Goal: Navigation & Orientation: Find specific page/section

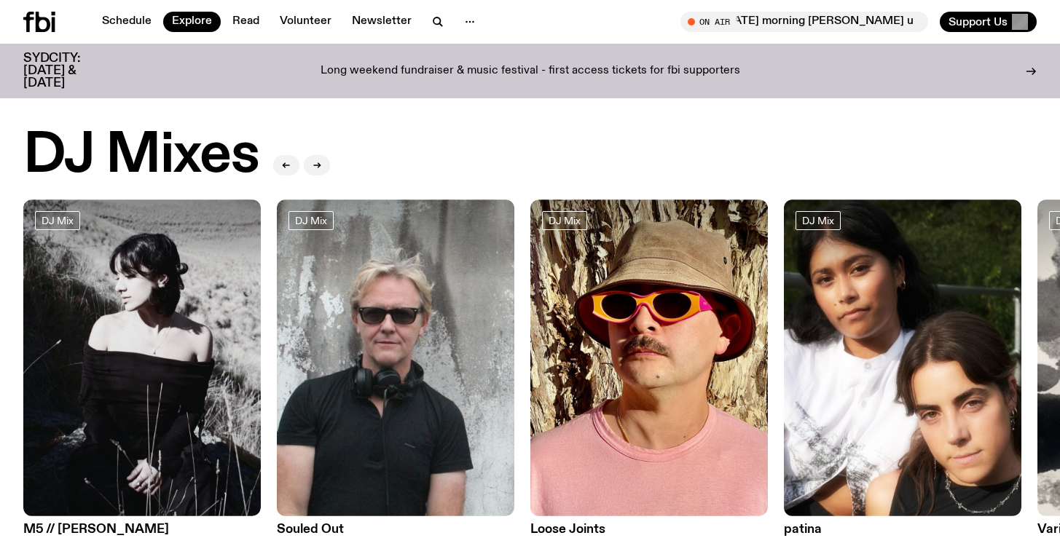
scroll to position [2363, 0]
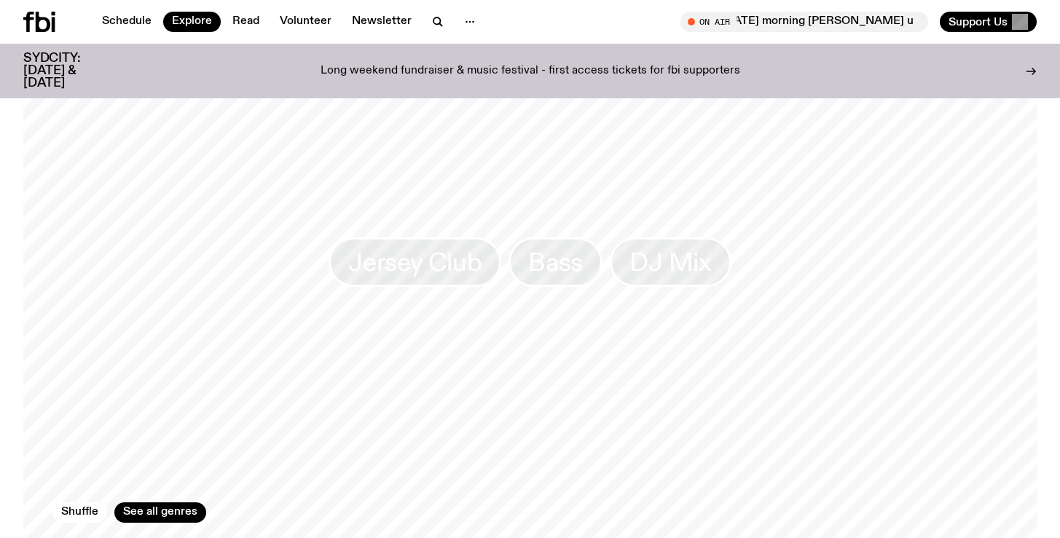
click at [132, 20] on link "Schedule" at bounding box center [126, 22] width 67 height 20
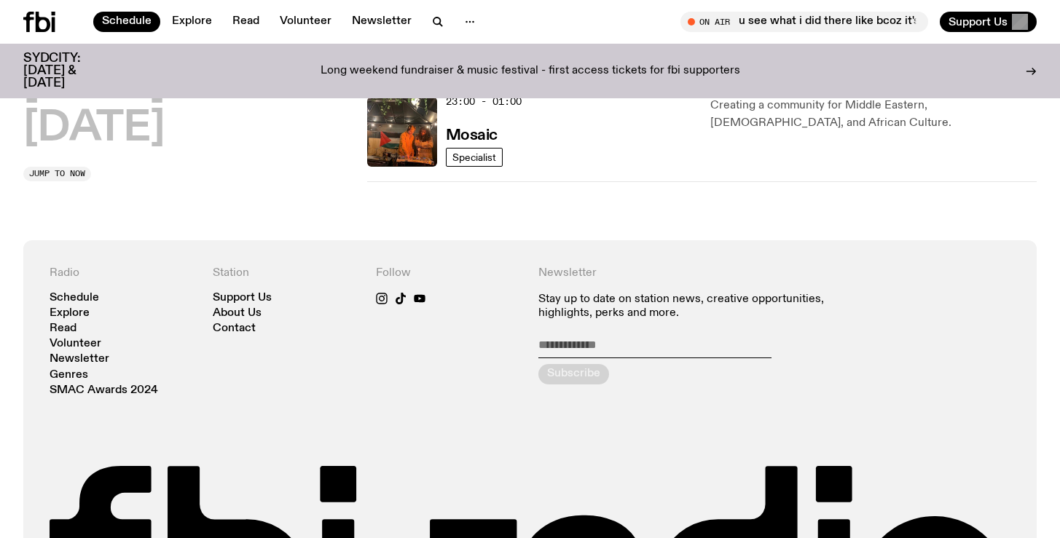
scroll to position [943, 0]
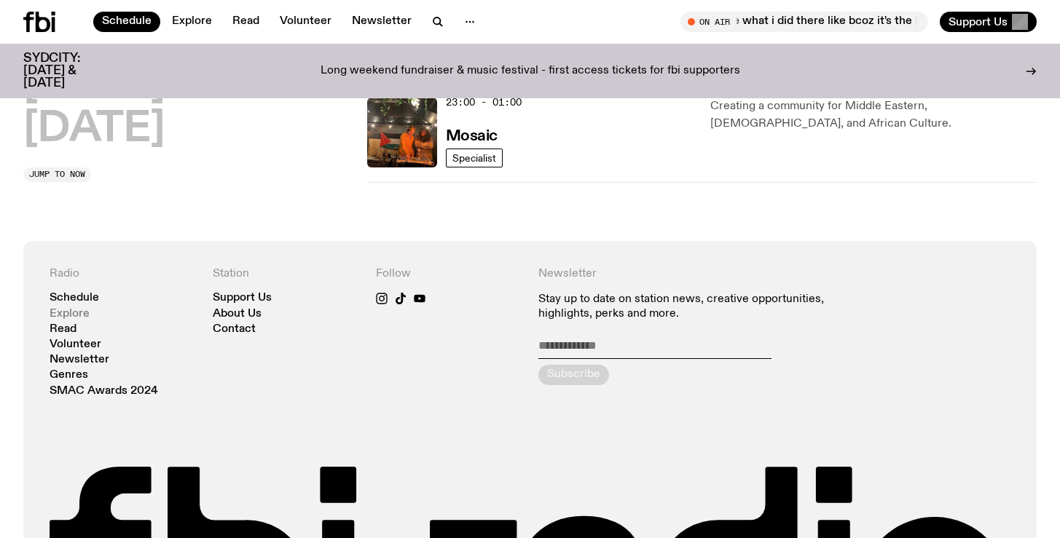
click at [74, 311] on link "Explore" at bounding box center [70, 314] width 40 height 11
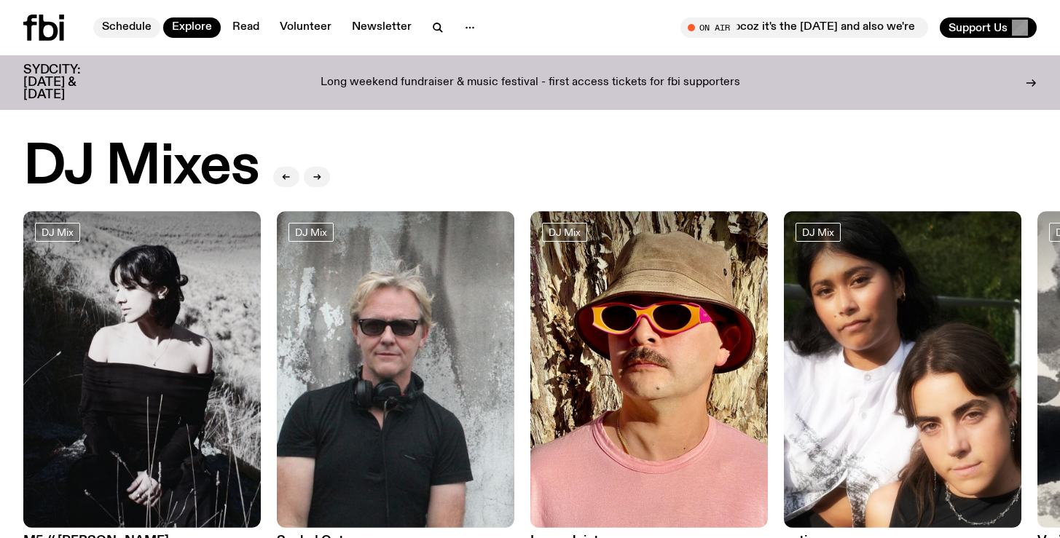
click at [124, 28] on link "Schedule" at bounding box center [126, 27] width 67 height 20
